Goal: Information Seeking & Learning: Learn about a topic

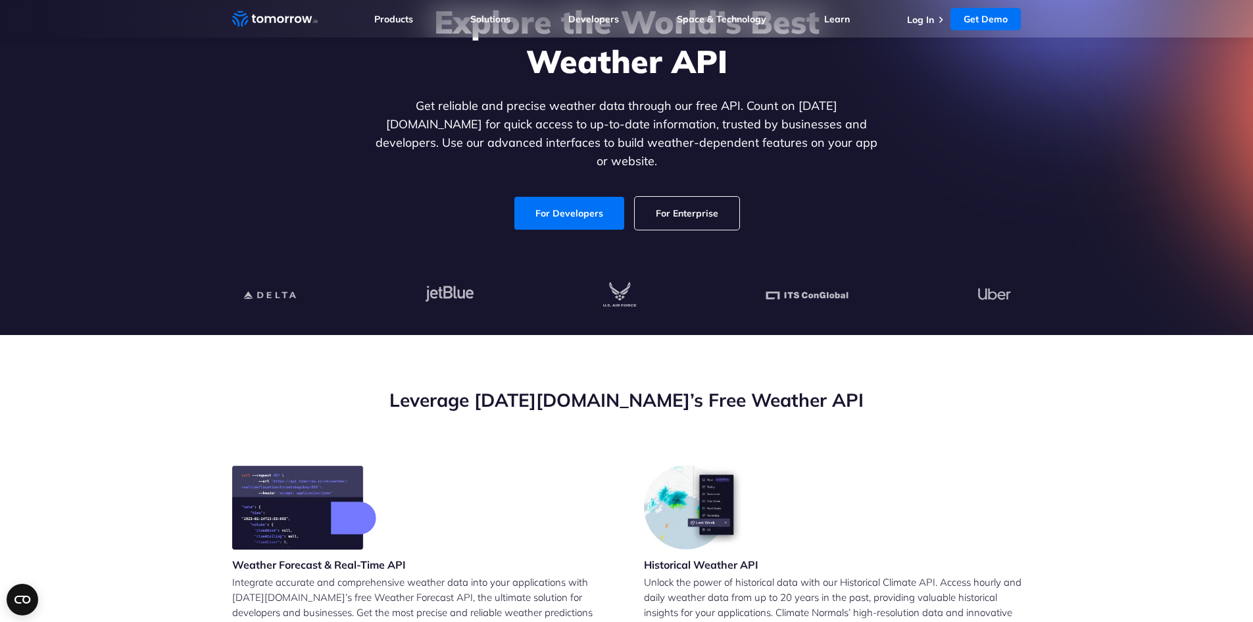
scroll to position [132, 0]
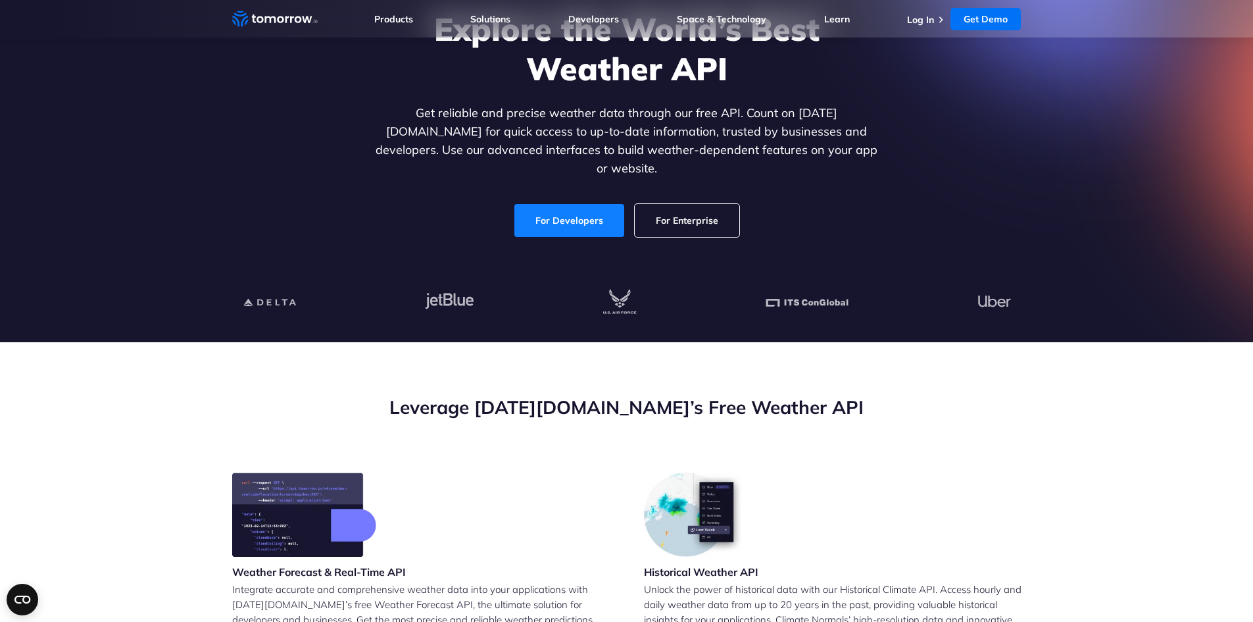
click at [544, 217] on link "For Developers" at bounding box center [569, 220] width 110 height 33
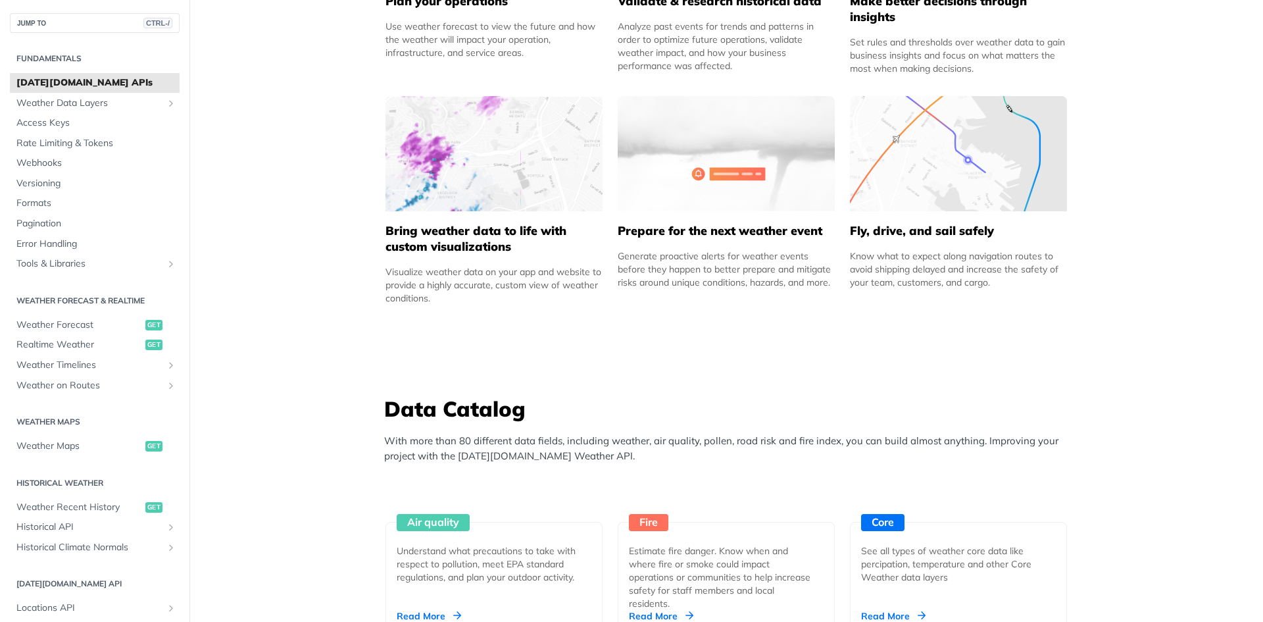
scroll to position [789, 0]
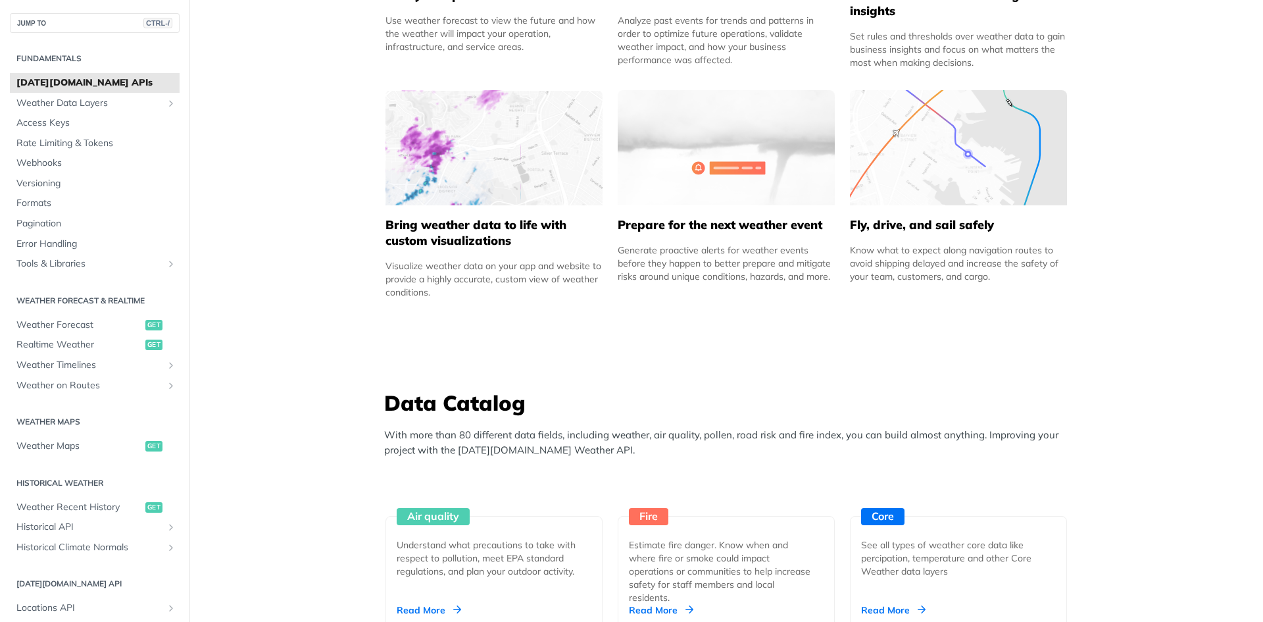
click at [985, 136] on img at bounding box center [958, 147] width 217 height 115
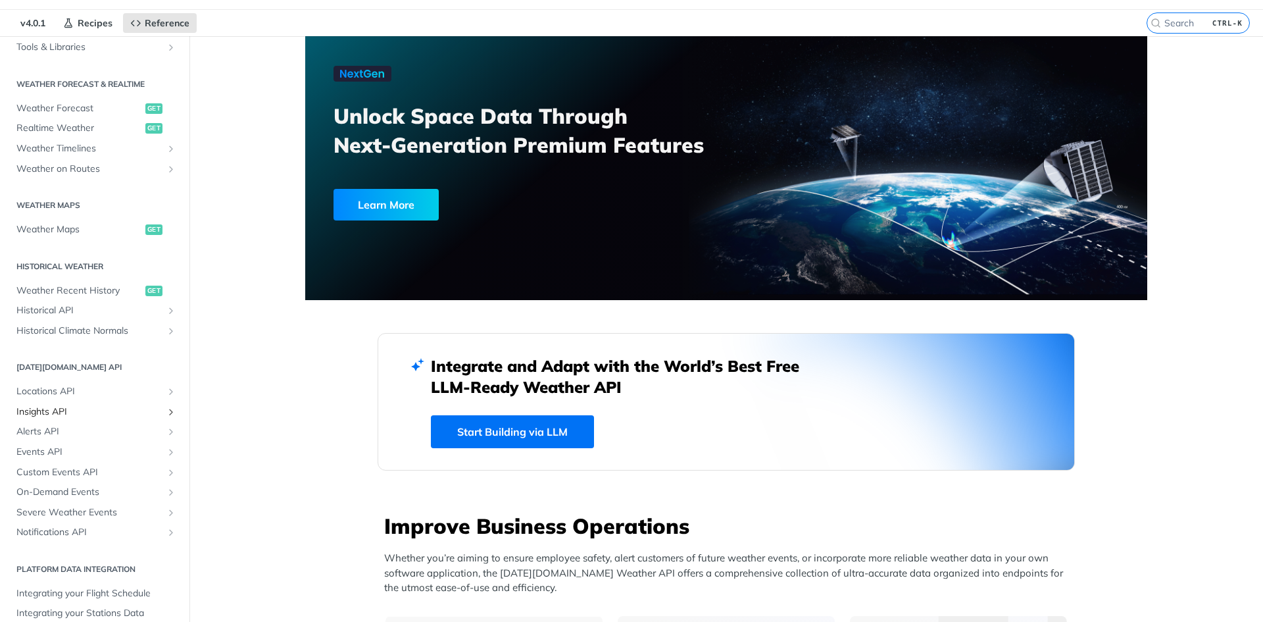
scroll to position [66, 0]
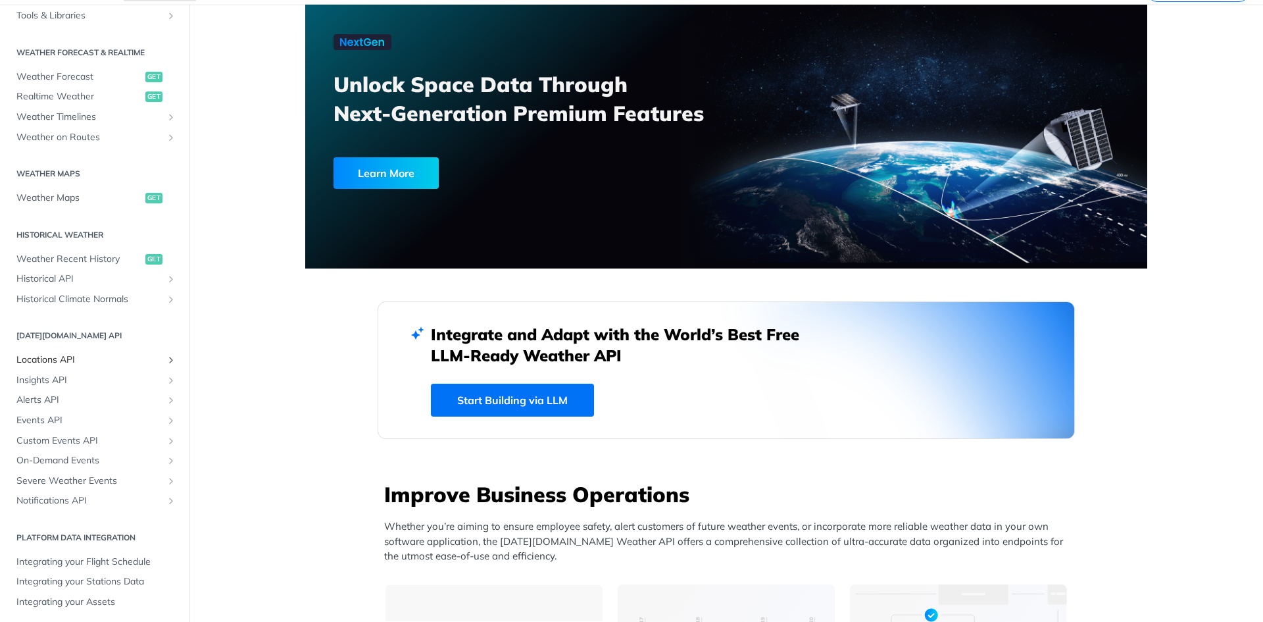
click at [108, 353] on span "Locations API" at bounding box center [89, 359] width 146 height 13
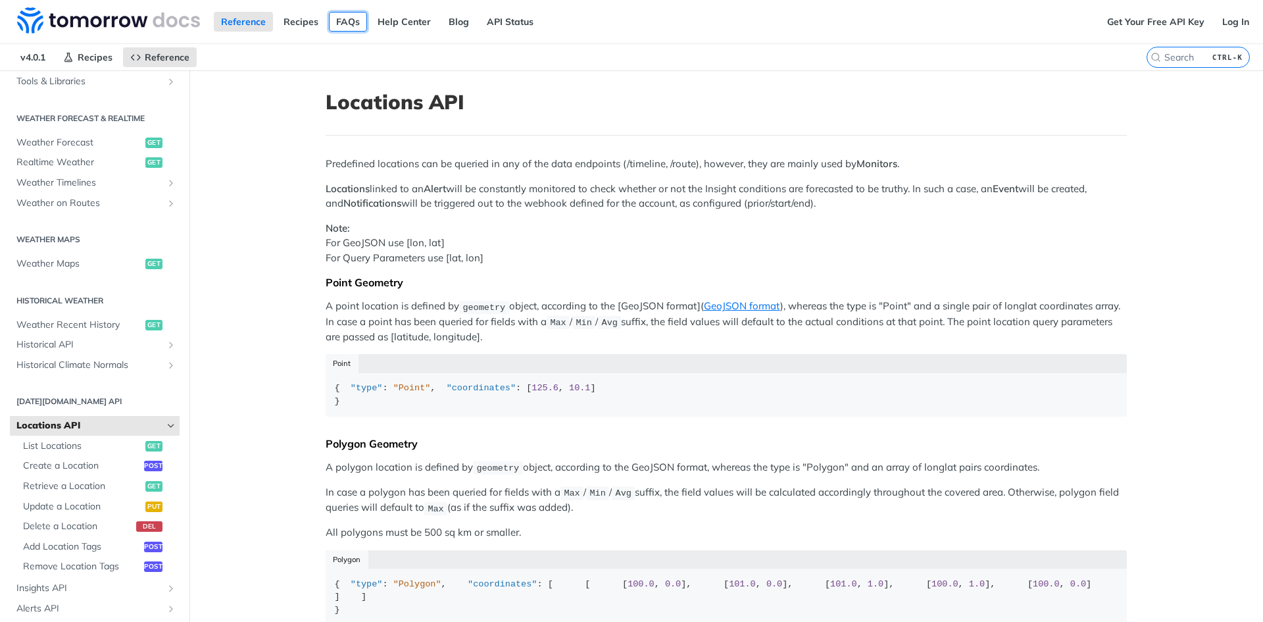
click at [353, 26] on link "FAQs" at bounding box center [348, 22] width 38 height 20
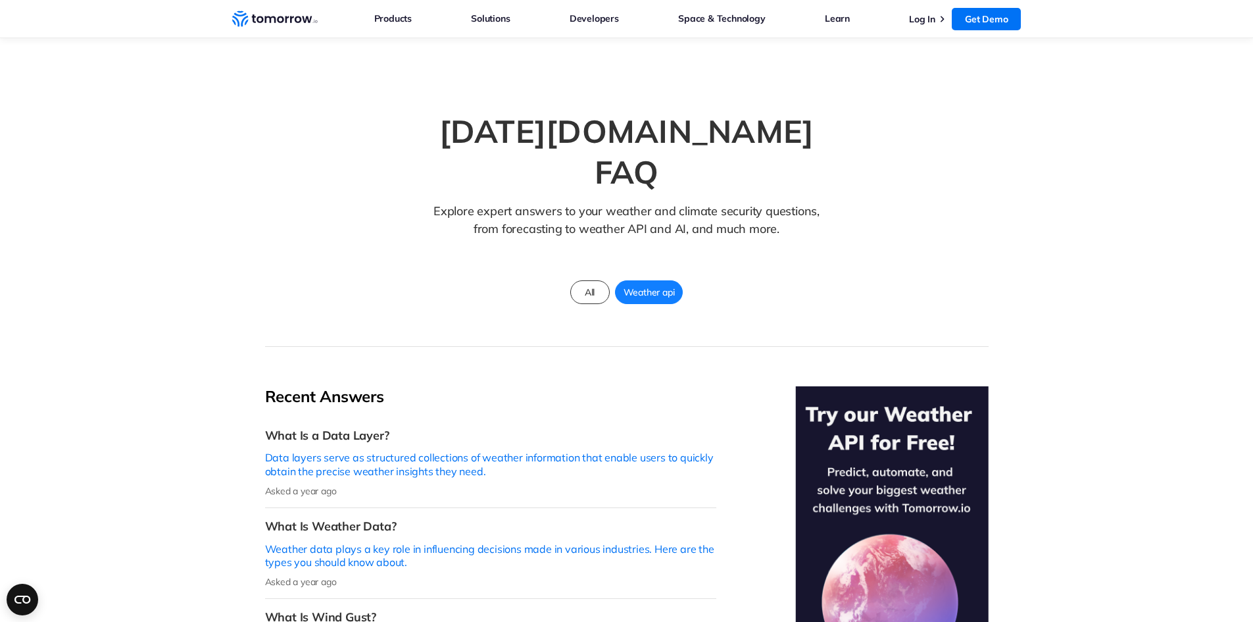
click at [634, 284] on span "Weather api" at bounding box center [649, 292] width 67 height 17
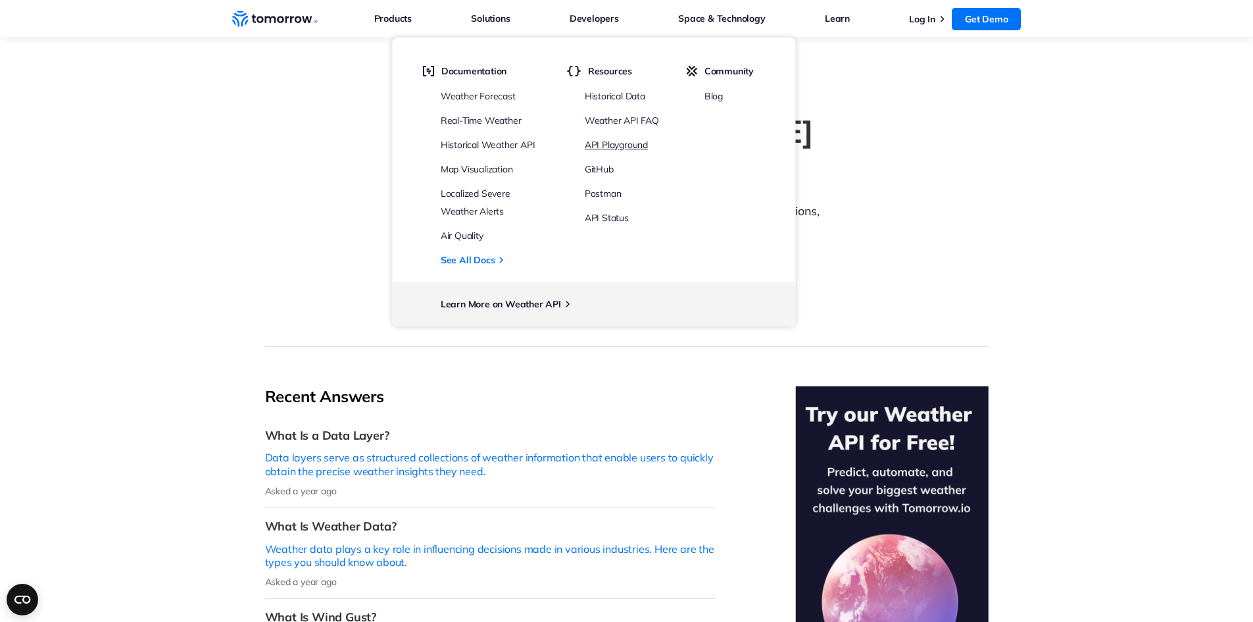
click at [604, 147] on link "API Playground" at bounding box center [616, 145] width 63 height 12
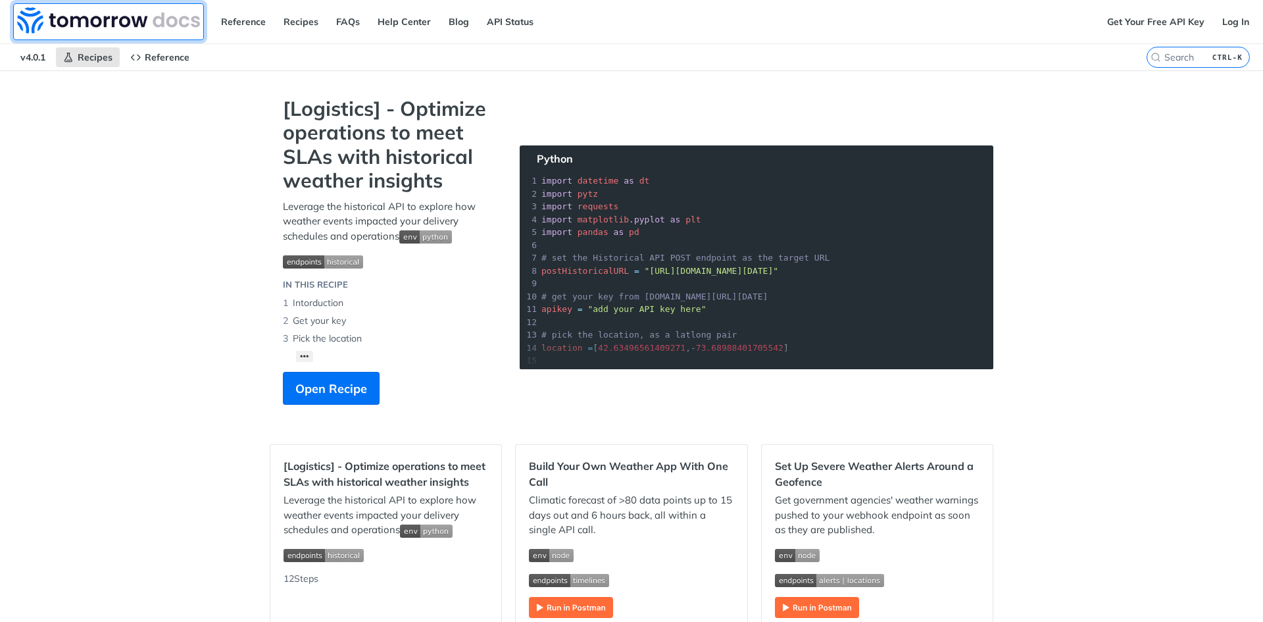
click at [111, 26] on img at bounding box center [108, 20] width 183 height 26
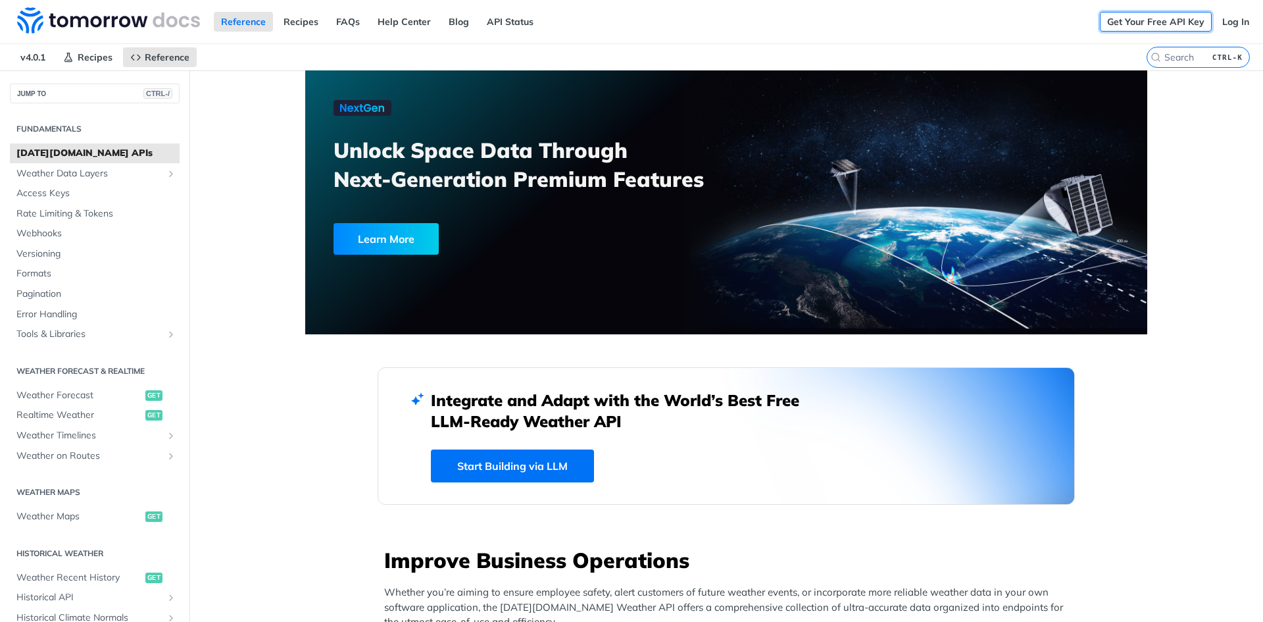
click at [1103, 17] on link "Get Your Free API Key" at bounding box center [1156, 22] width 112 height 20
click at [50, 190] on span "Access Keys" at bounding box center [96, 193] width 160 height 13
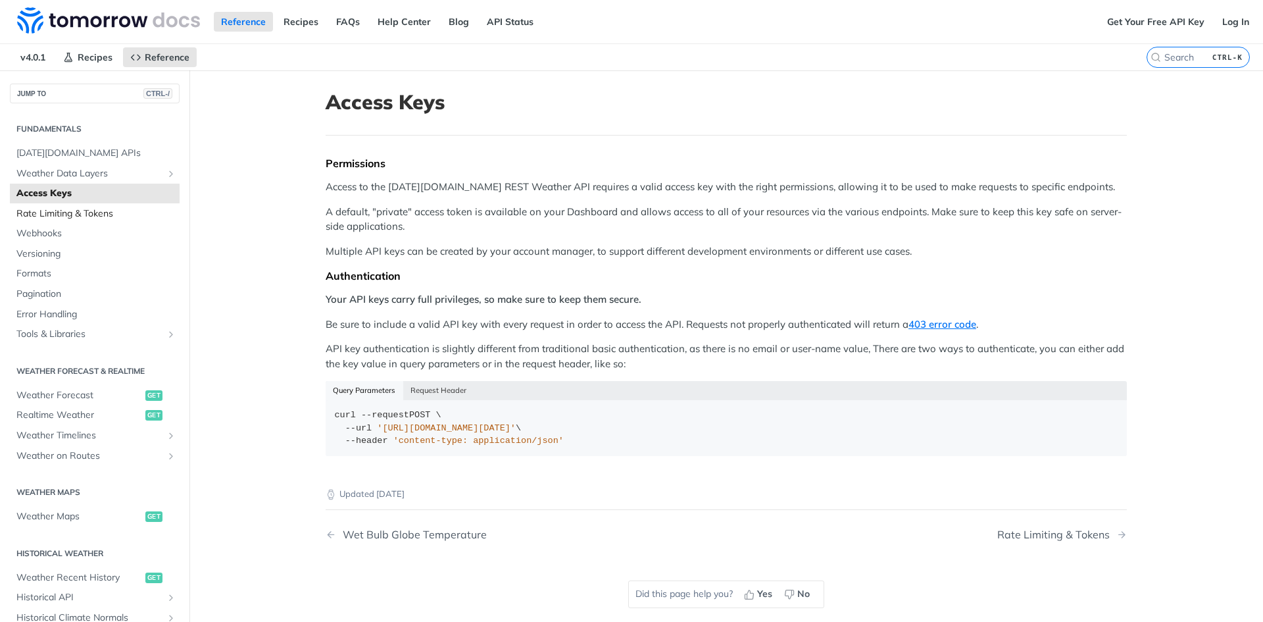
click at [134, 211] on span "Rate Limiting & Tokens" at bounding box center [96, 213] width 160 height 13
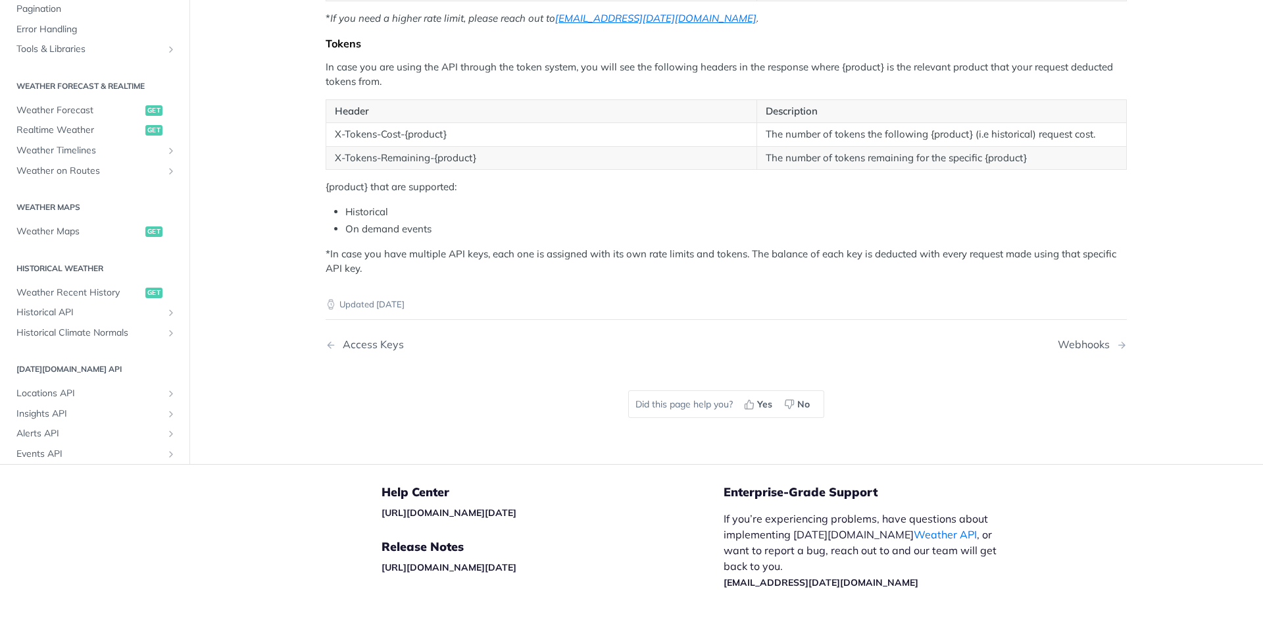
scroll to position [55, 0]
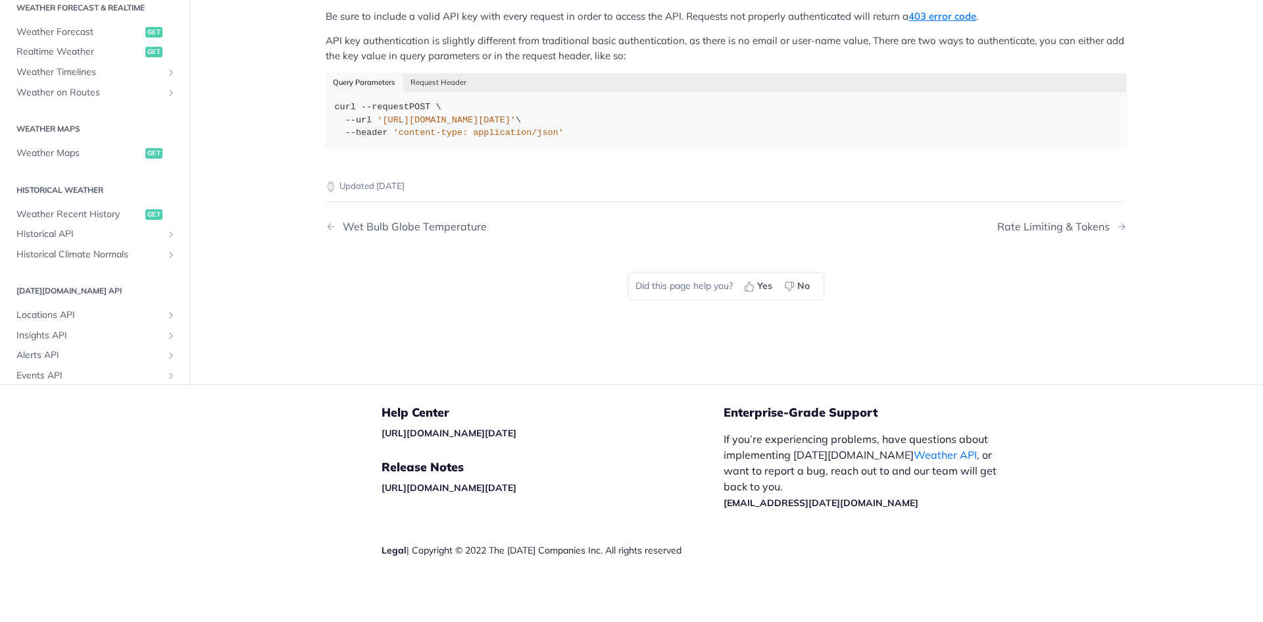
scroll to position [189, 0]
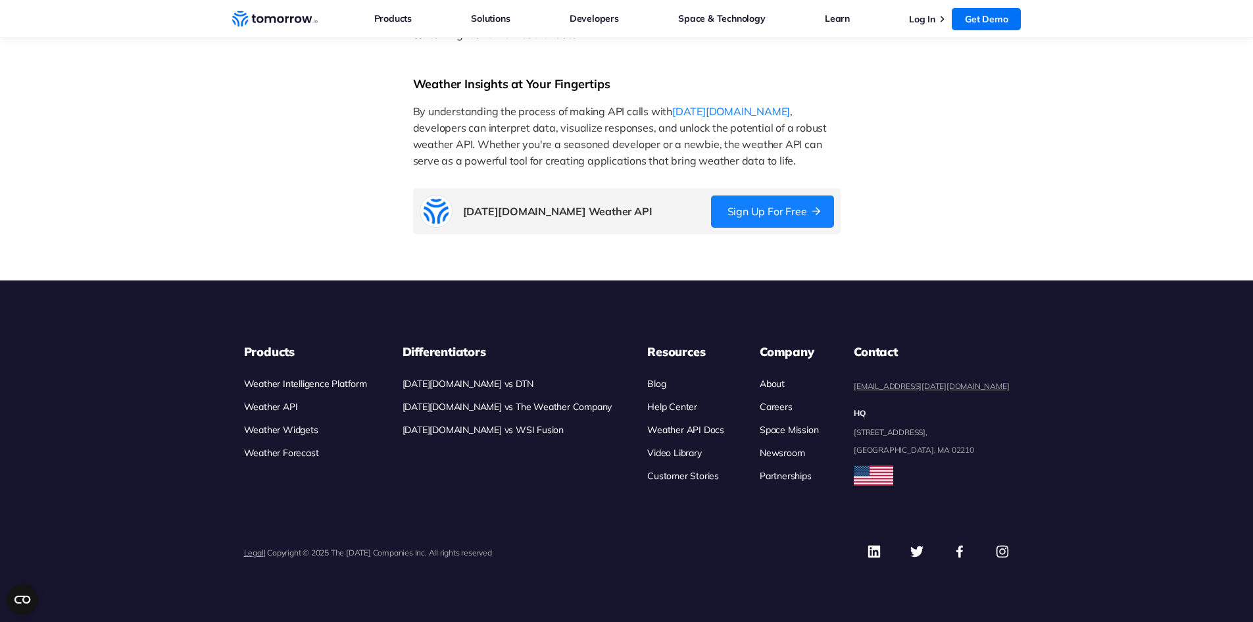
scroll to position [1492, 0]
